Goal: Information Seeking & Learning: Find specific fact

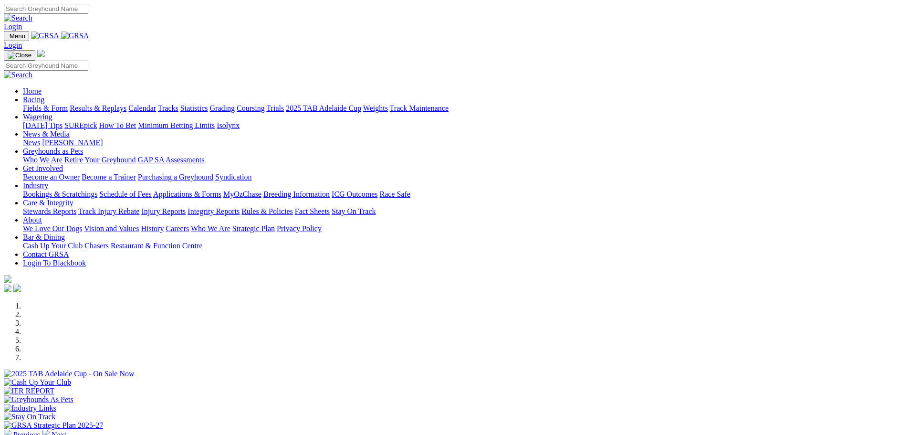
click at [88, 12] on input "Search" at bounding box center [46, 9] width 84 height 10
paste input "[PERSON_NAME]"
type input "[PERSON_NAME]"
click at [32, 14] on link at bounding box center [18, 18] width 29 height 8
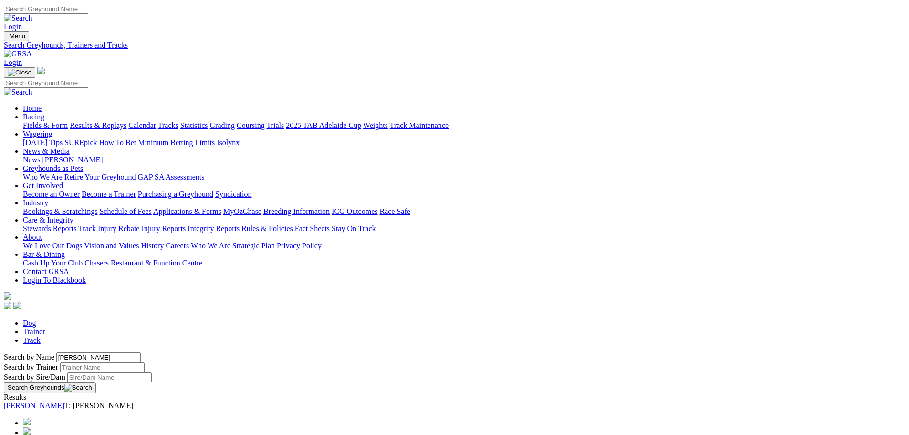
click at [64, 401] on link "[PERSON_NAME]" at bounding box center [34, 405] width 61 height 8
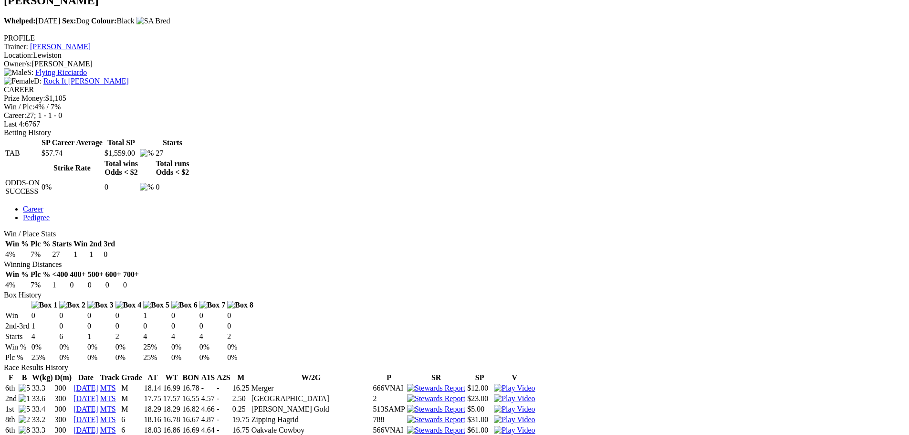
scroll to position [334, 0]
click at [535, 405] on img at bounding box center [514, 409] width 41 height 9
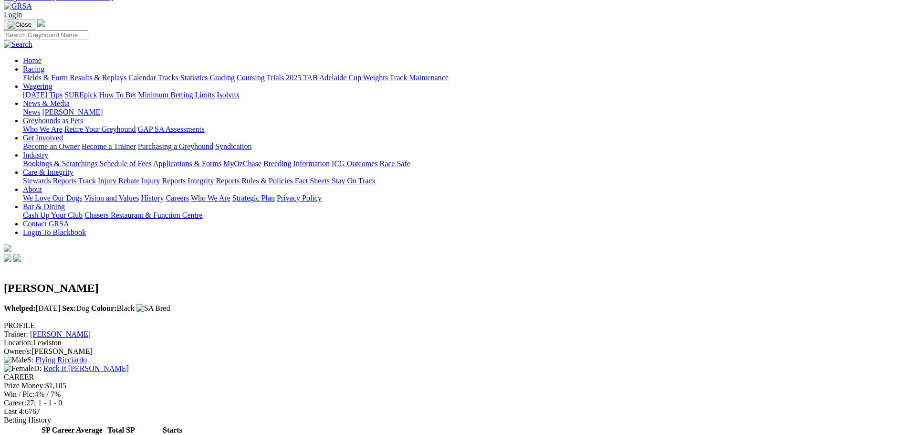
scroll to position [0, 0]
